Goal: Task Accomplishment & Management: Use online tool/utility

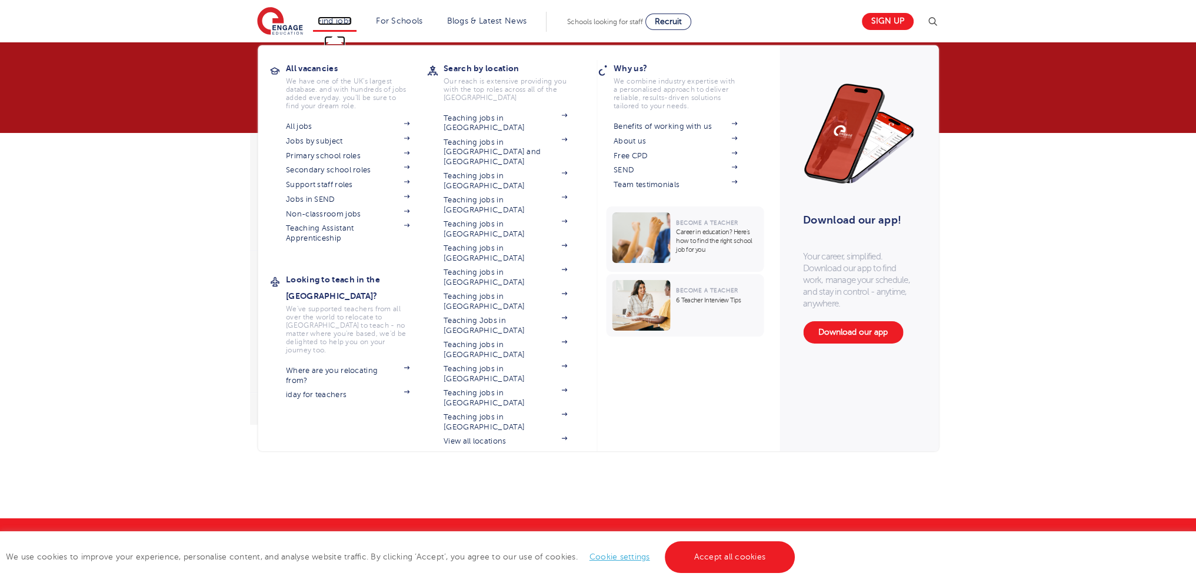
click at [346, 23] on link "Find jobs" at bounding box center [335, 20] width 35 height 9
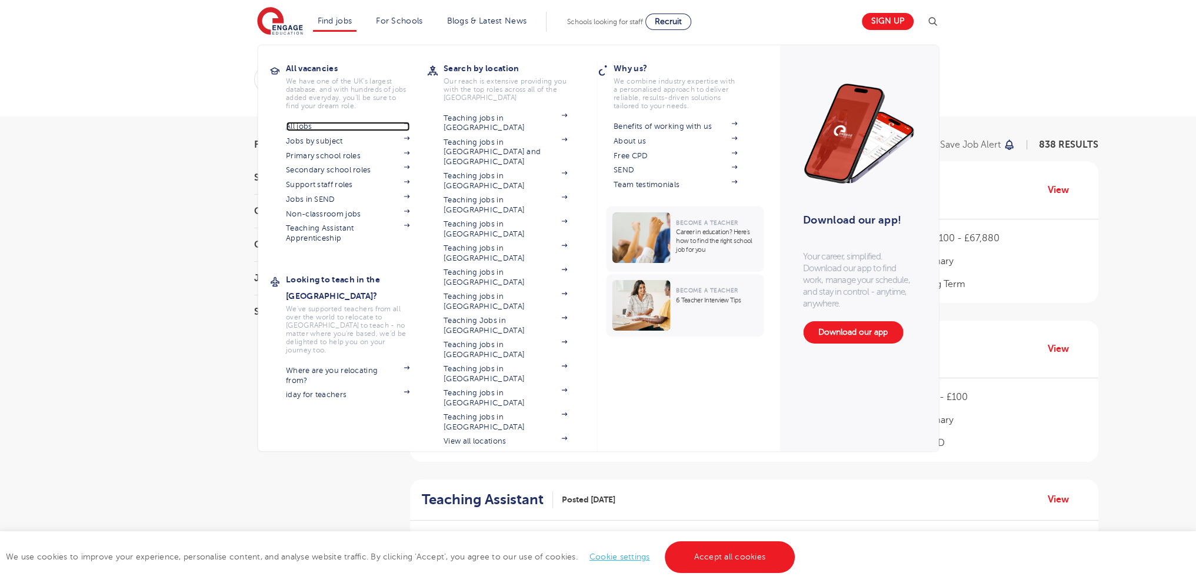
click at [325, 124] on link "All jobs" at bounding box center [347, 126] width 123 height 9
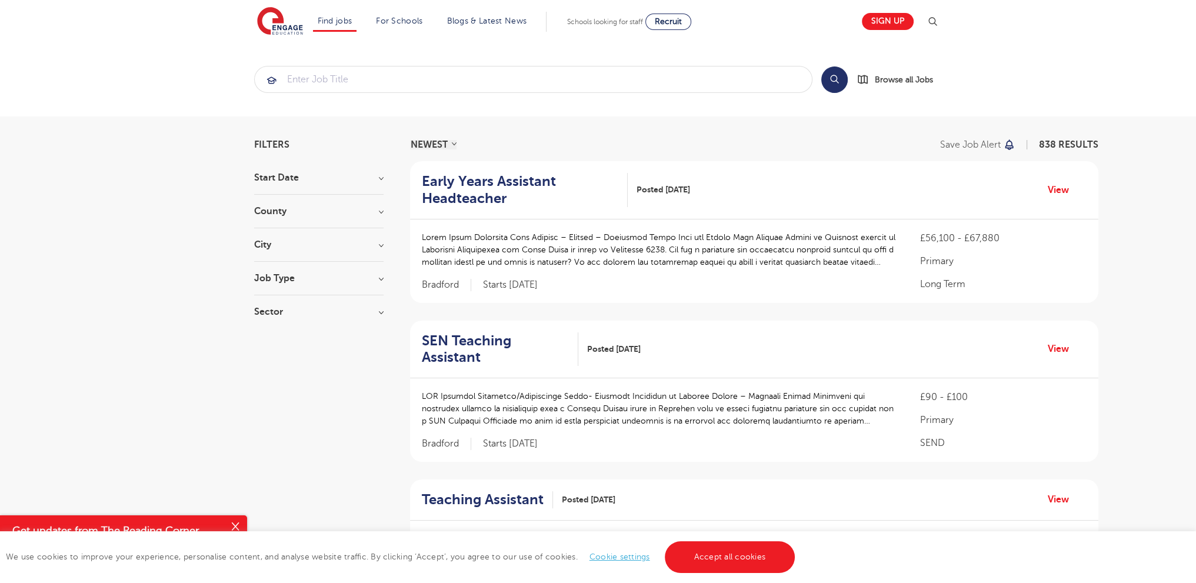
click at [359, 222] on div "County London 549 Hertfordshire 124 Leeds 39 Bradford 13 Kirklees 13 Show more" at bounding box center [318, 217] width 129 height 22
click at [372, 242] on h3 "City" at bounding box center [318, 244] width 129 height 9
click at [374, 408] on h3 "Job Type" at bounding box center [318, 412] width 129 height 9
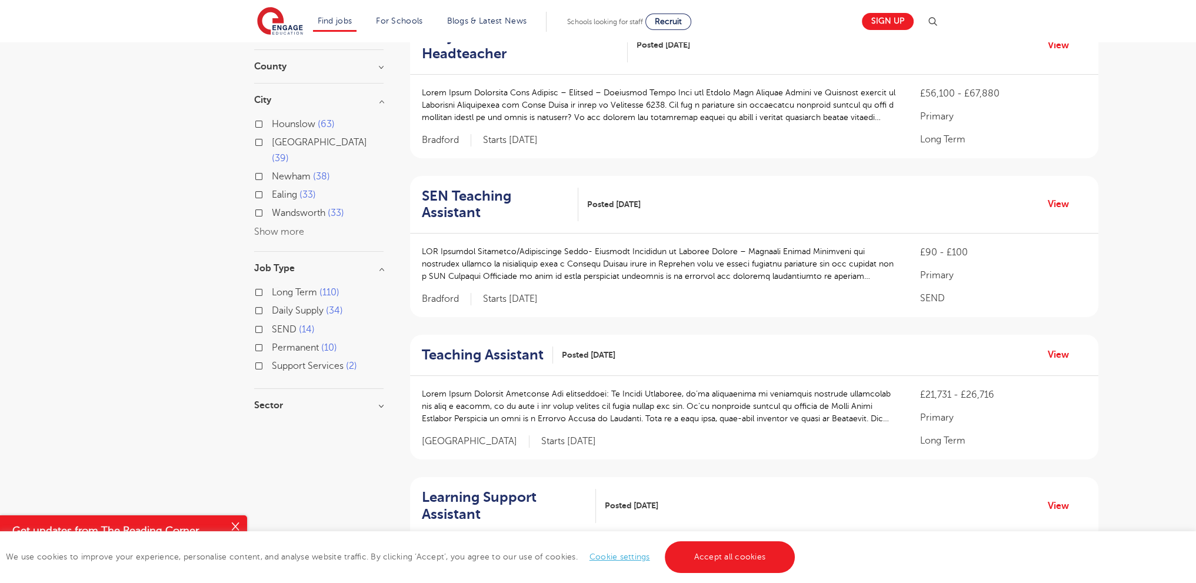
scroll to position [176, 0]
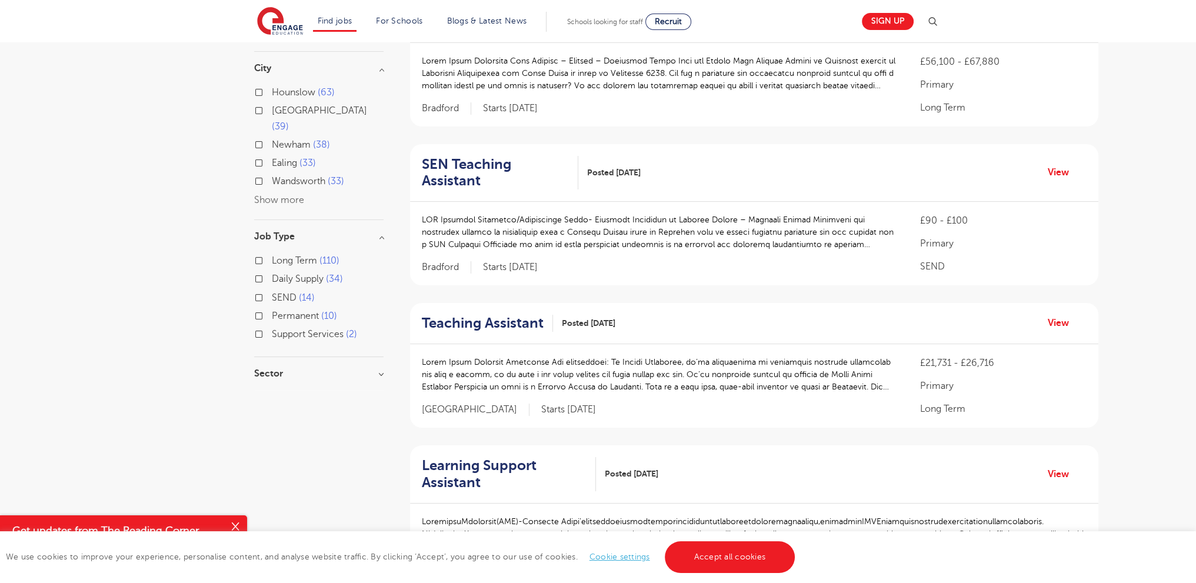
click at [364, 369] on h3 "Sector" at bounding box center [318, 373] width 129 height 9
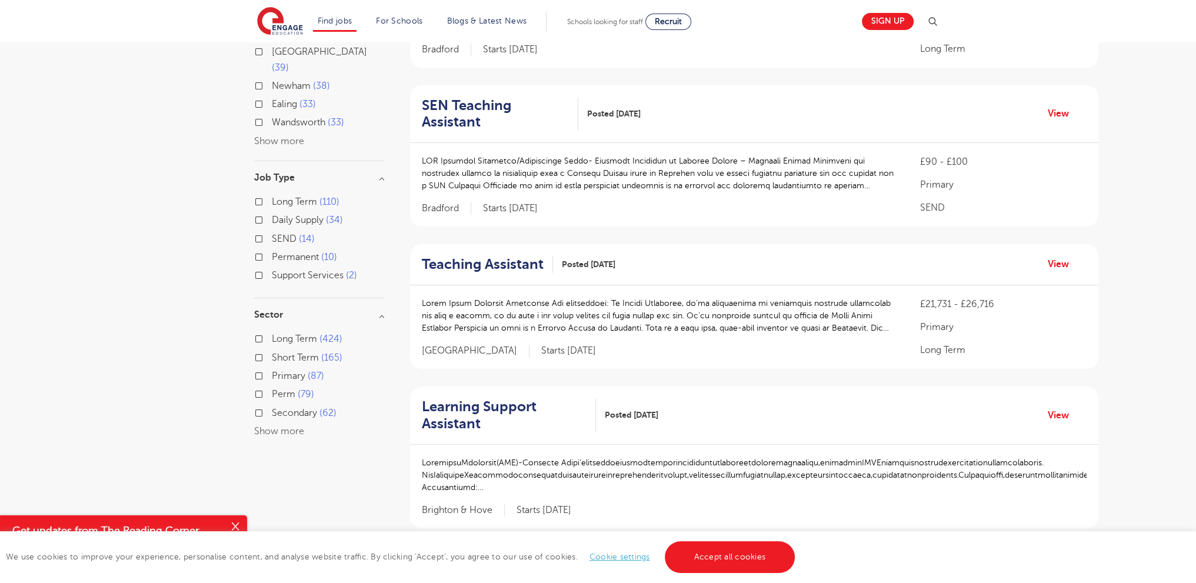
click at [274, 426] on button "Show more" at bounding box center [279, 431] width 50 height 11
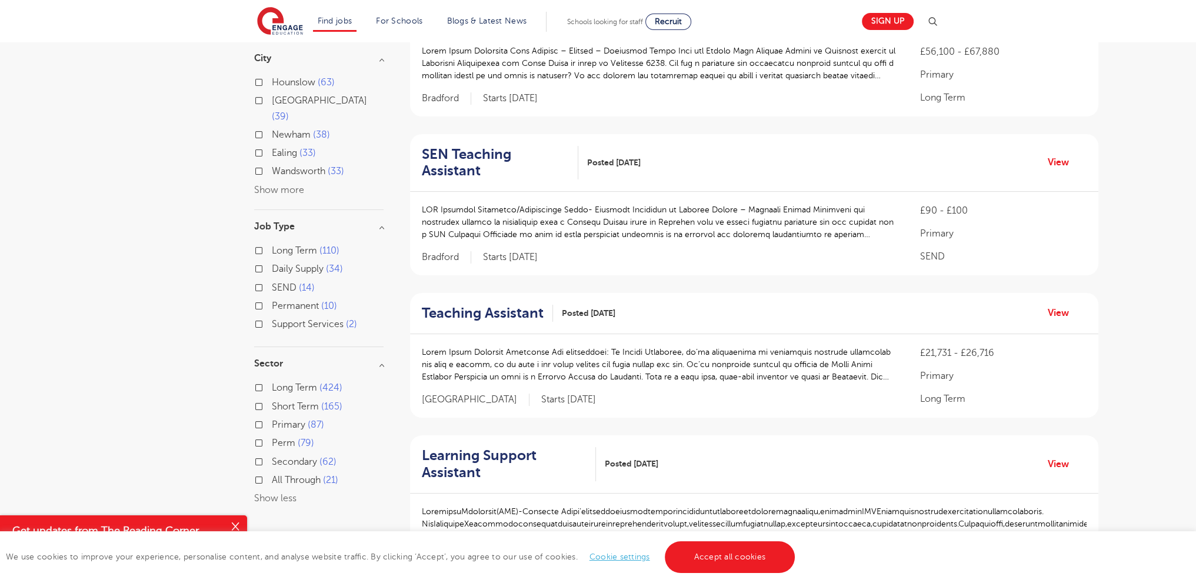
scroll to position [118, 0]
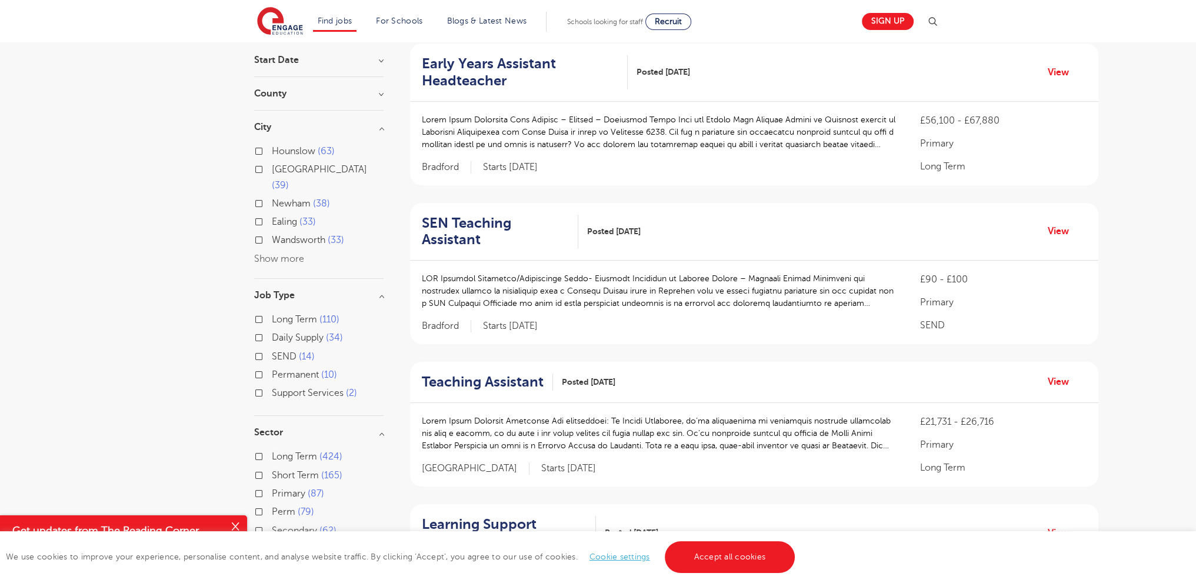
click at [275, 253] on button "Show more" at bounding box center [279, 258] width 50 height 11
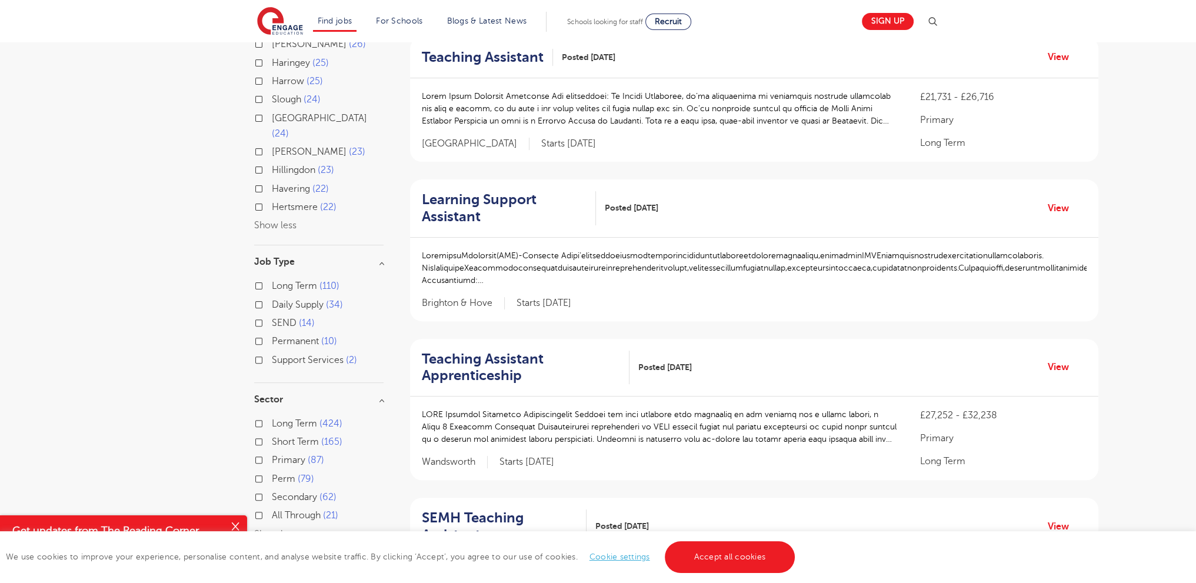
scroll to position [470, 0]
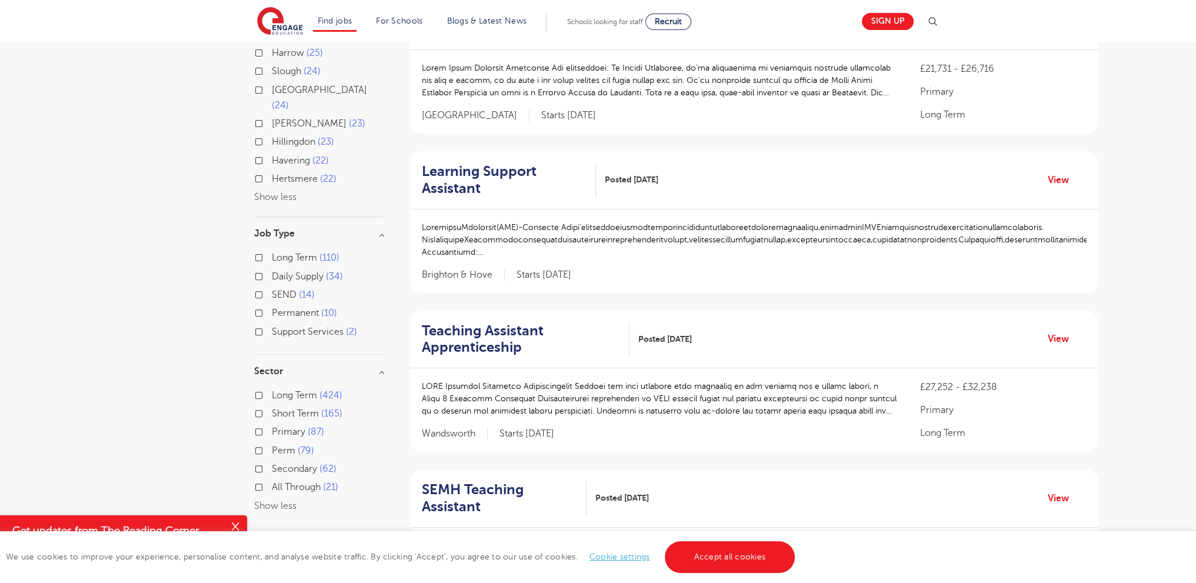
click at [272, 324] on label "Support Services 2" at bounding box center [314, 331] width 85 height 15
click at [272, 326] on input "Support Services 2" at bounding box center [276, 330] width 8 height 8
checkbox input "true"
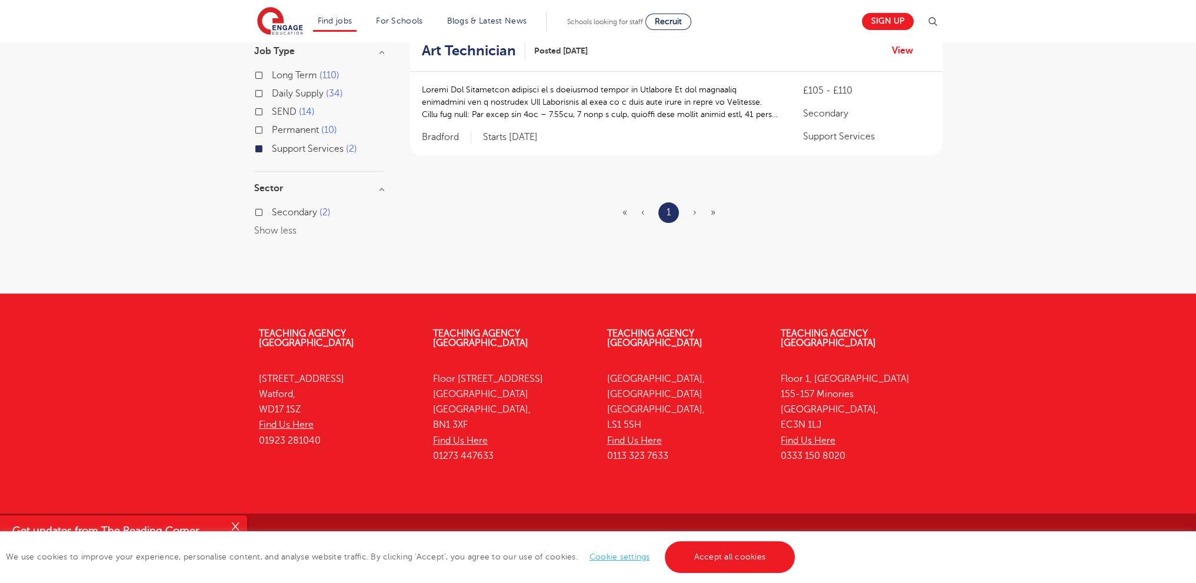
scroll to position [38, 0]
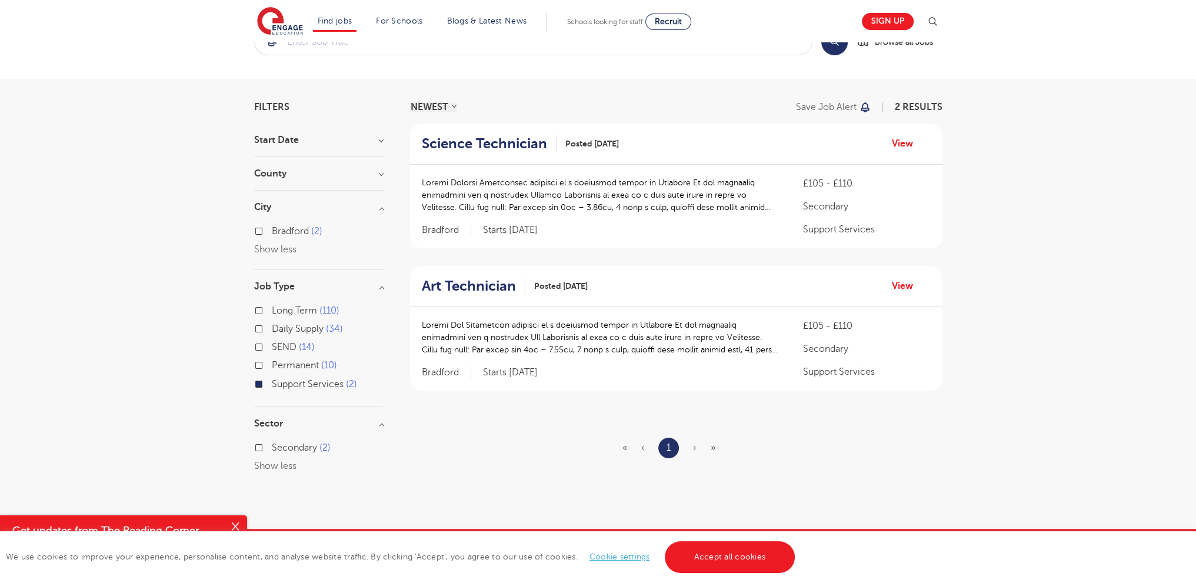
click at [272, 380] on label "Support Services 2" at bounding box center [314, 383] width 85 height 15
click at [272, 380] on input "Support Services 2" at bounding box center [276, 383] width 8 height 8
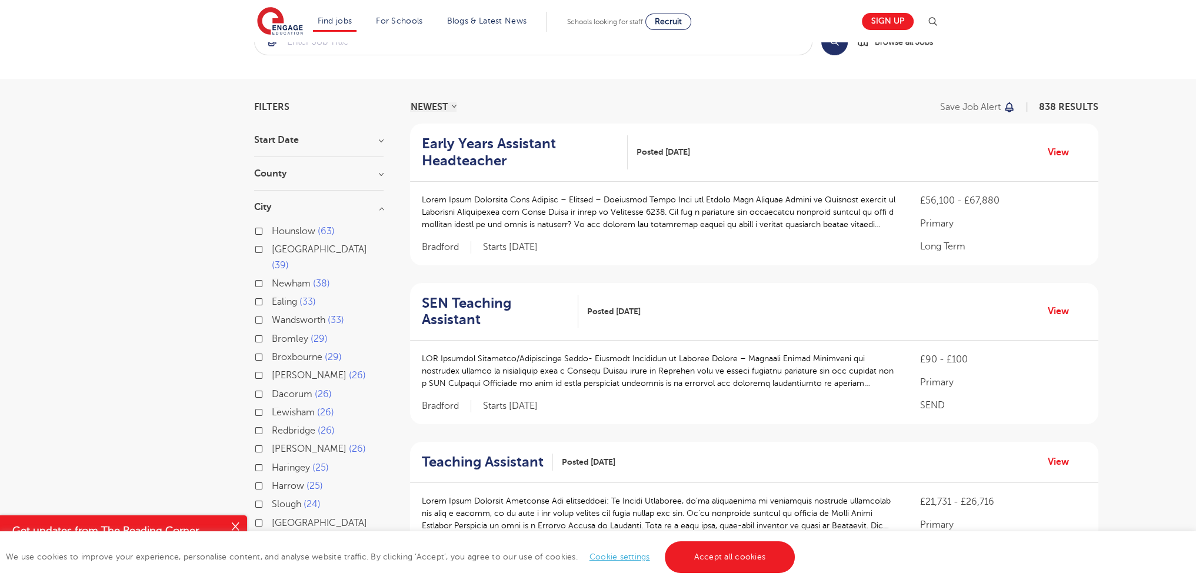
click at [351, 157] on section "Start Date September 168 January 2 Show more County London 549 Hertfordshire 12…" at bounding box center [318, 546] width 129 height 823
click at [366, 195] on section "Start Date September 168 January 2 Show more County London 549 Hertfordshire 12…" at bounding box center [318, 546] width 129 height 823
click at [368, 182] on div "County London 549 Hertfordshire 124 Leeds 39 Bradford 13 Kirklees 13 Show more" at bounding box center [318, 180] width 129 height 22
click at [375, 171] on h3 "County" at bounding box center [318, 173] width 129 height 9
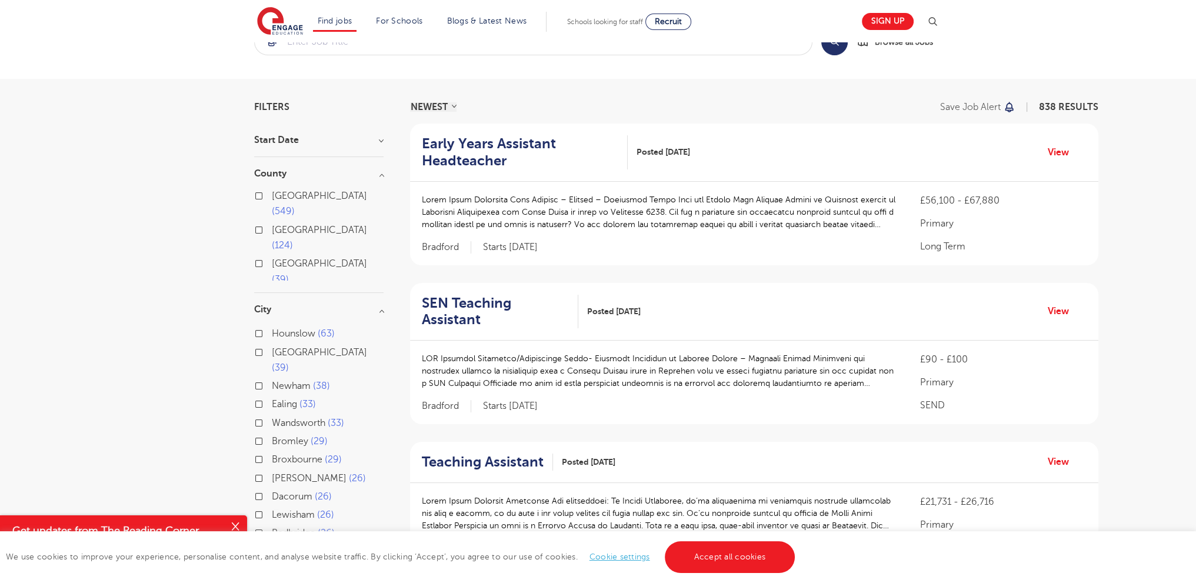
click at [375, 171] on h3 "County" at bounding box center [318, 173] width 129 height 9
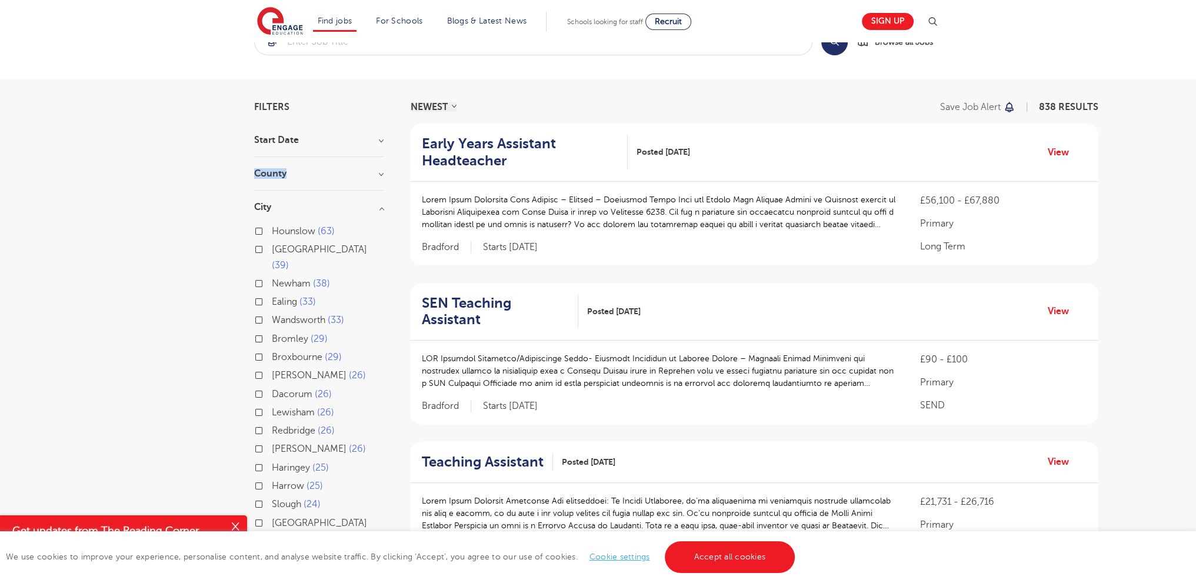
click at [375, 171] on h3 "County" at bounding box center [318, 173] width 129 height 9
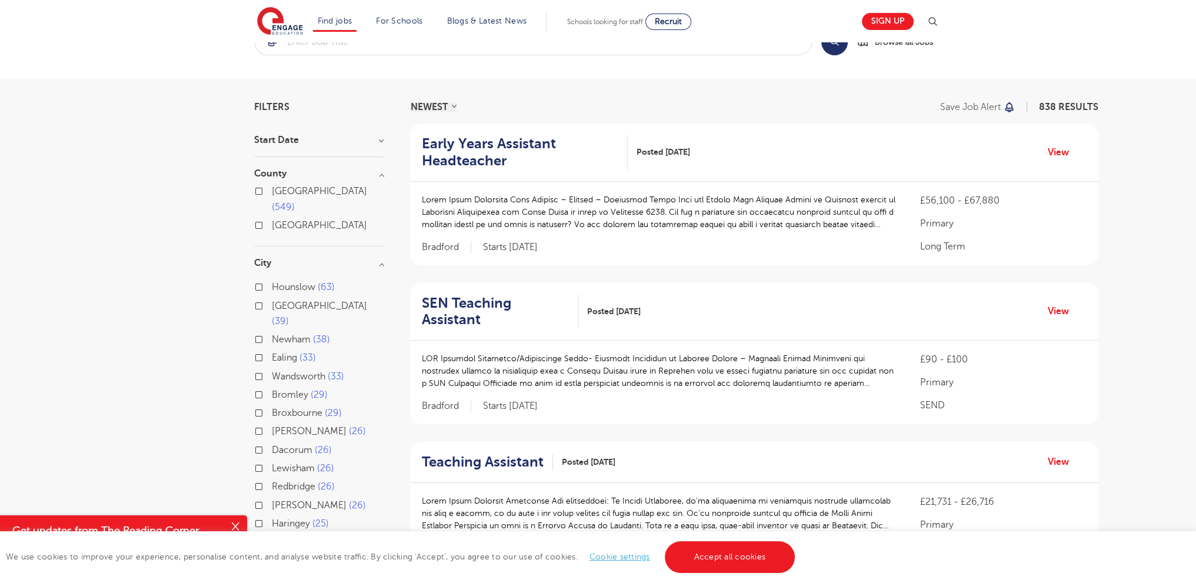
click at [368, 127] on section "Filters Start Date September 168 January 2 Show more County London 549 Hertford…" at bounding box center [318, 558] width 129 height 912
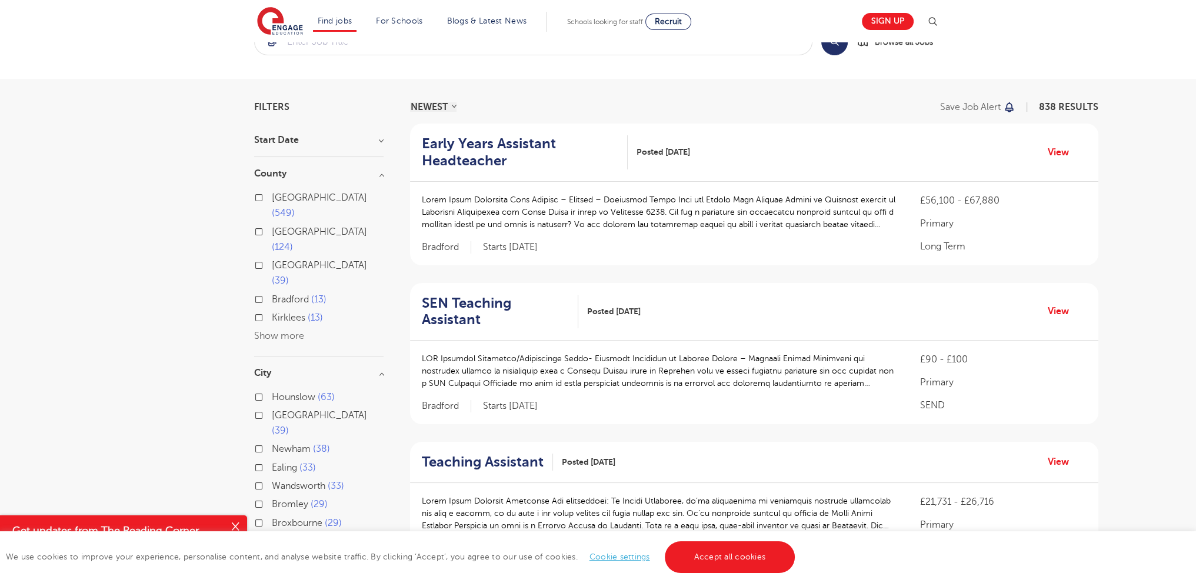
click at [372, 141] on h3 "Start Date" at bounding box center [318, 139] width 129 height 9
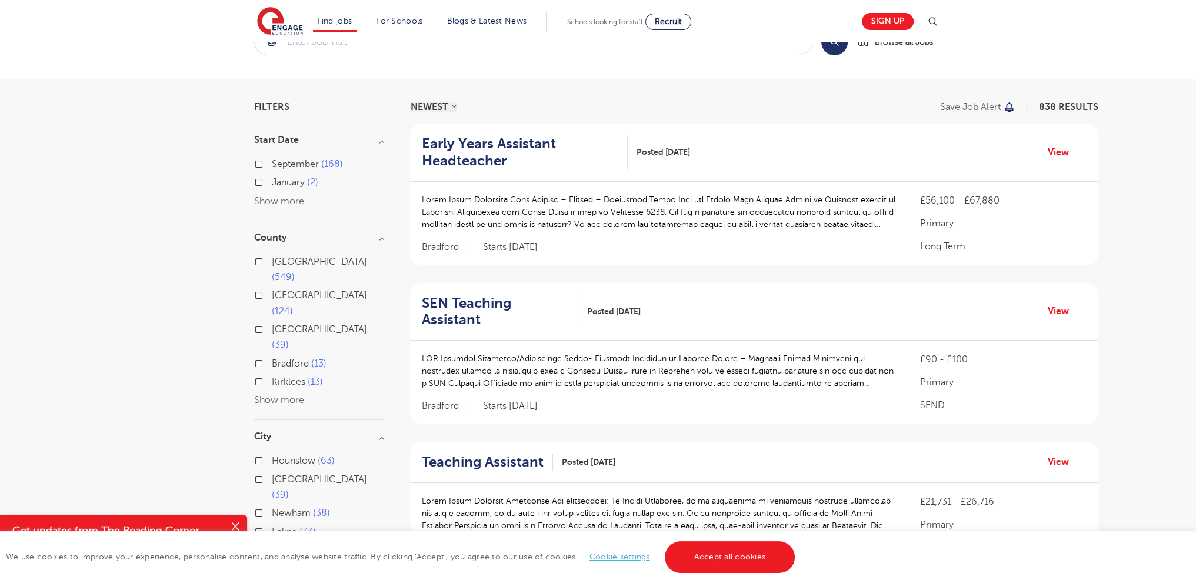
click at [292, 193] on div "September 168 January 2 Show more" at bounding box center [318, 182] width 129 height 52
